Goal: Information Seeking & Learning: Check status

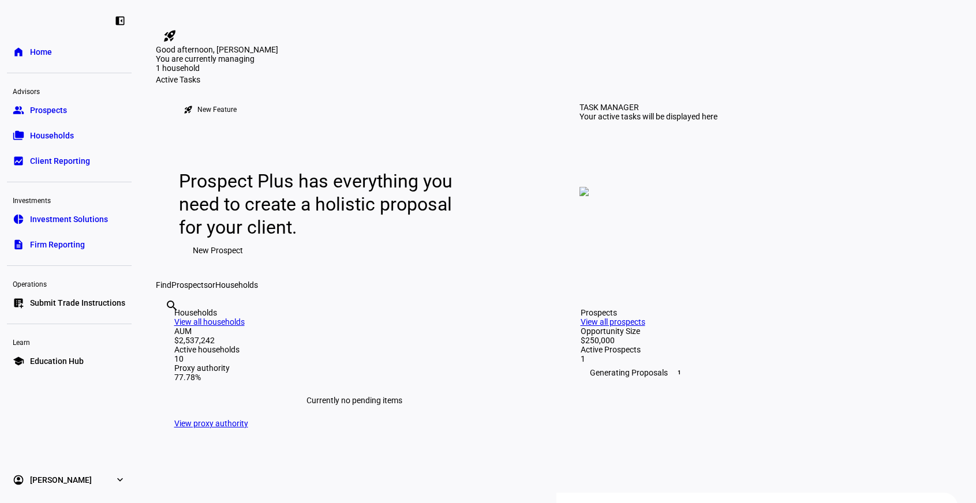
click at [60, 132] on span "Households" at bounding box center [52, 136] width 44 height 12
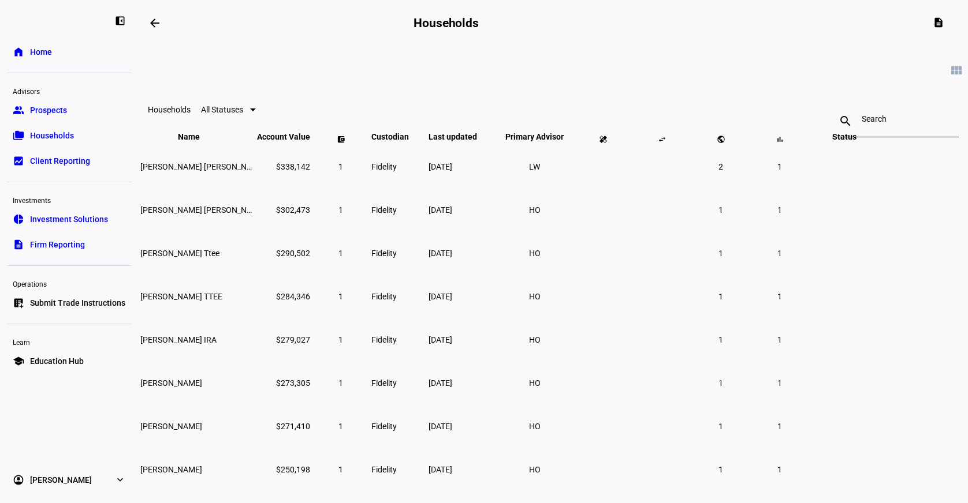
click at [59, 108] on span "Prospects" at bounding box center [48, 111] width 37 height 12
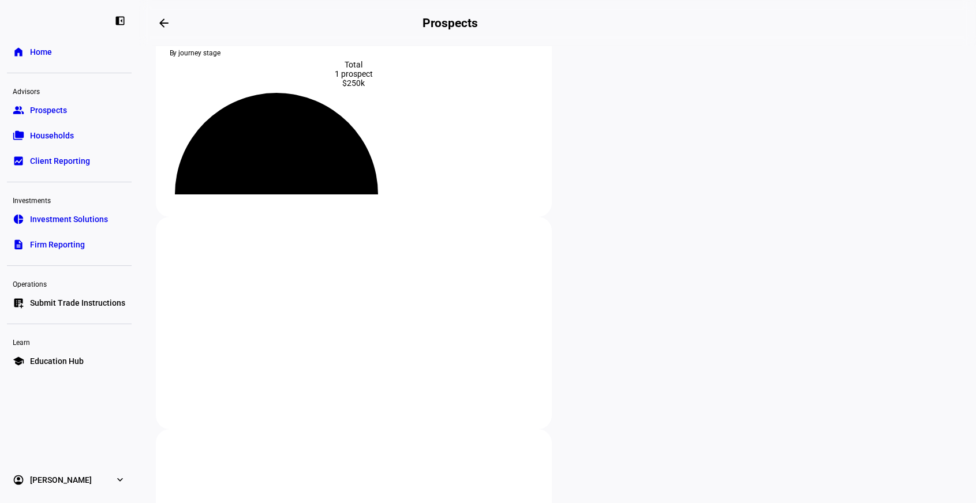
scroll to position [231, 0]
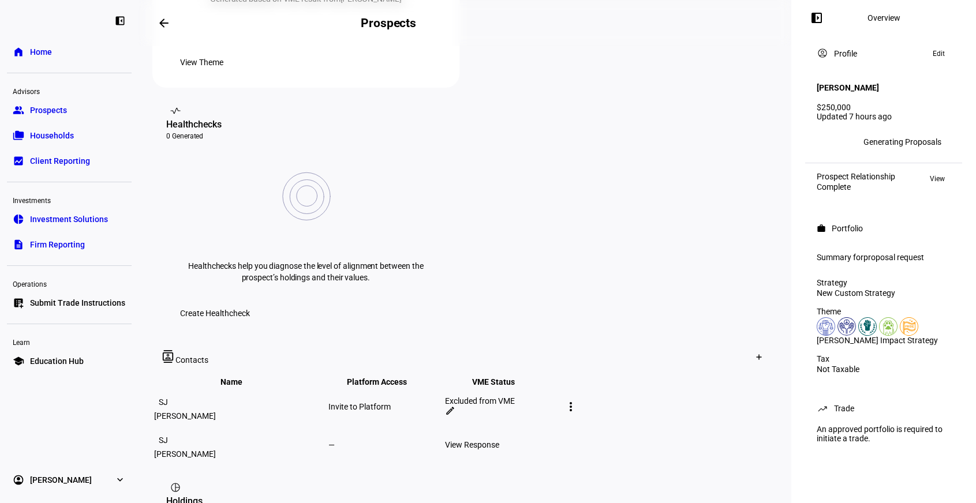
scroll to position [404, 0]
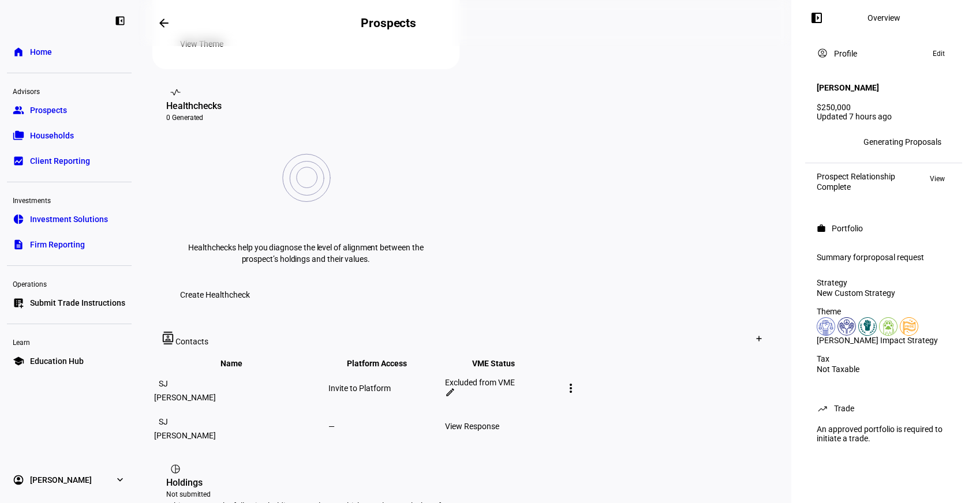
click at [559, 422] on div "View Response" at bounding box center [502, 426] width 114 height 9
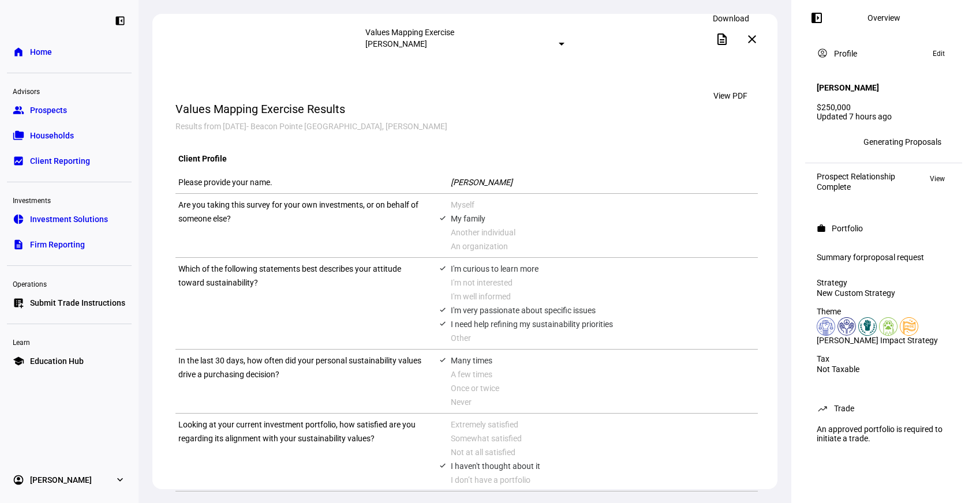
click at [723, 43] on span at bounding box center [722, 39] width 28 height 28
click at [778, 13] on div "Values Mapping Exercise [PERSON_NAME] description close View PDF Values Mapping…" at bounding box center [465, 251] width 653 height 503
click at [755, 39] on mat-icon "close" at bounding box center [752, 39] width 14 height 14
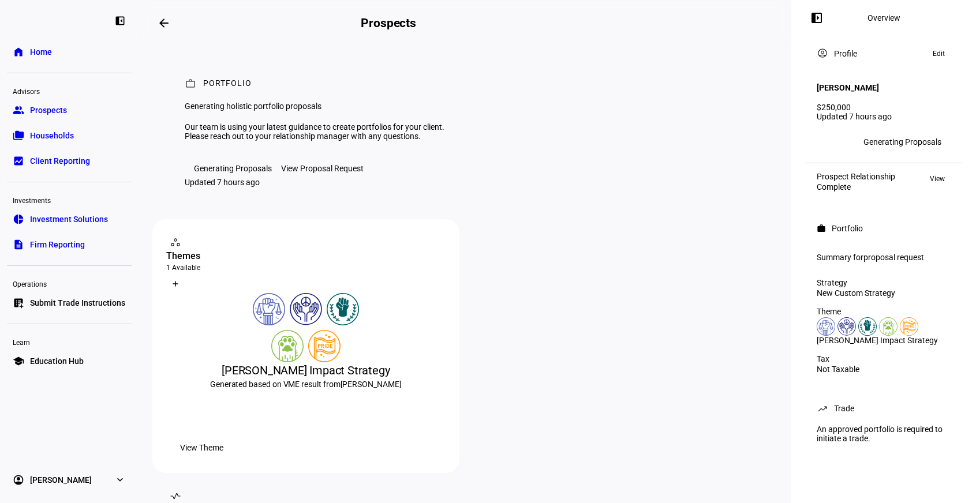
click at [164, 24] on mat-icon "arrow_backwards" at bounding box center [164, 23] width 14 height 14
